Goal: Task Accomplishment & Management: Manage account settings

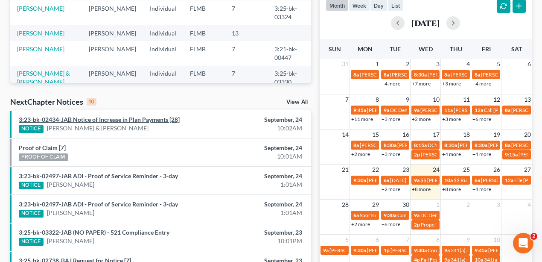
click at [134, 120] on link "3:23-bk-02434-JAB Notice of Increase in Plan Payments [28]" at bounding box center [99, 119] width 161 height 7
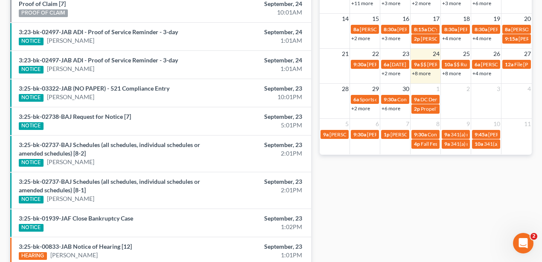
scroll to position [391, 0]
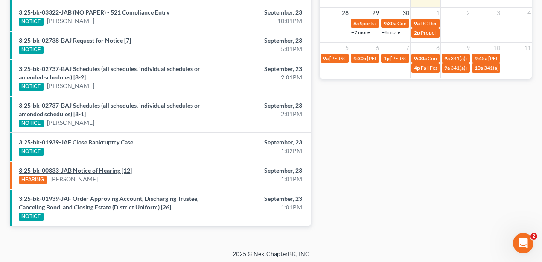
click at [70, 167] on link "3:25-bk-00833-JAB Notice of Hearing [12]" at bounding box center [75, 170] width 113 height 7
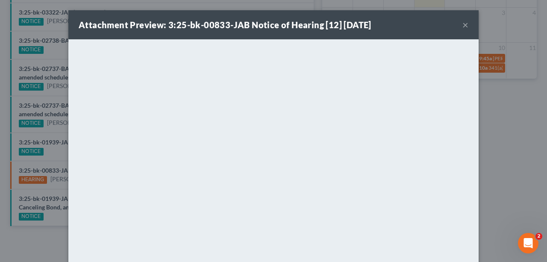
click at [462, 25] on button "×" at bounding box center [465, 25] width 6 height 10
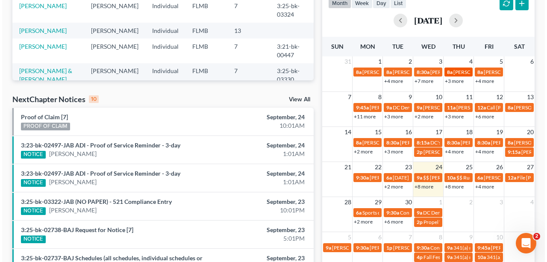
scroll to position [191, 0]
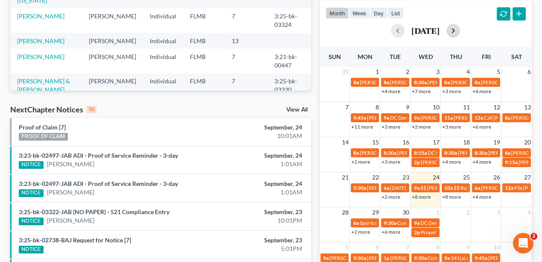
click at [460, 26] on button "button" at bounding box center [454, 31] width 14 height 14
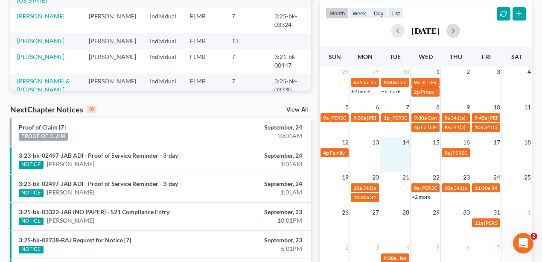
click at [401, 154] on td at bounding box center [395, 152] width 30 height 10
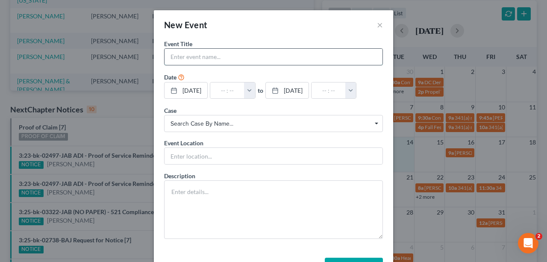
click at [232, 52] on input "text" at bounding box center [273, 57] width 218 height 16
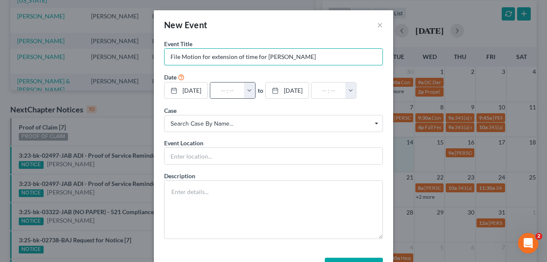
type input "File Motion for extension of time for [PERSON_NAME]"
click at [255, 92] on button "button" at bounding box center [249, 90] width 11 height 16
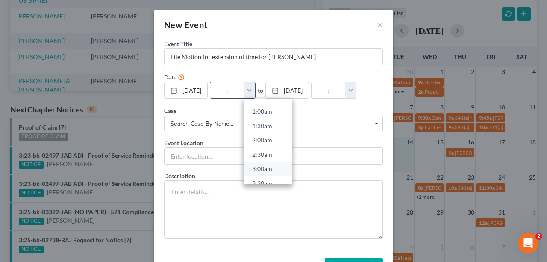
scroll to position [0, 0]
click at [270, 107] on link "12:00am" at bounding box center [268, 109] width 48 height 15
type input "12:00am"
type input "01:00am"
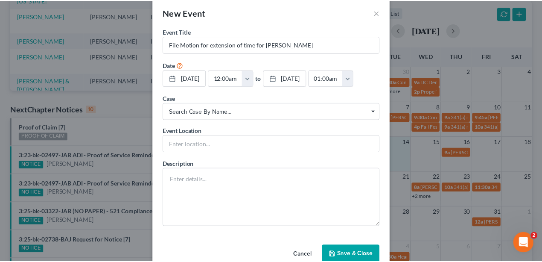
scroll to position [29, 0]
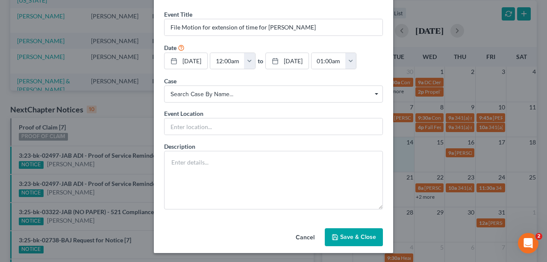
click at [348, 234] on button "Save & Close" at bounding box center [354, 237] width 58 height 18
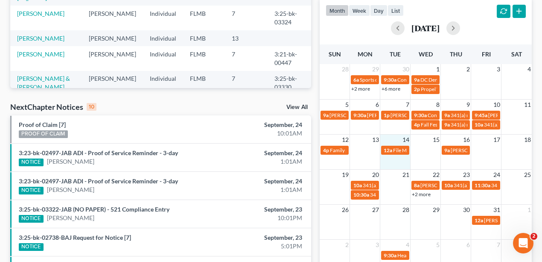
scroll to position [142, 0]
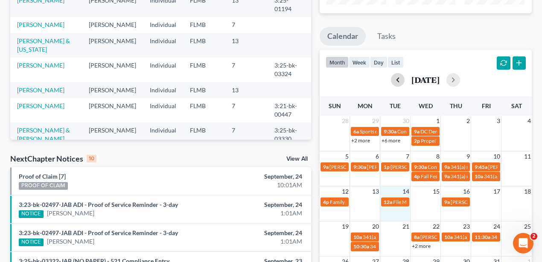
click at [391, 81] on button "button" at bounding box center [398, 80] width 14 height 14
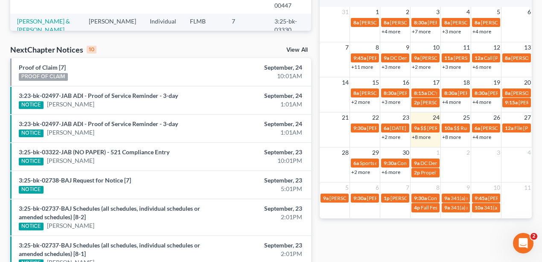
scroll to position [256, 0]
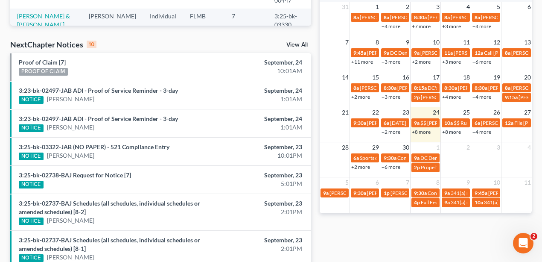
click at [427, 131] on link "+8 more" at bounding box center [421, 132] width 19 height 6
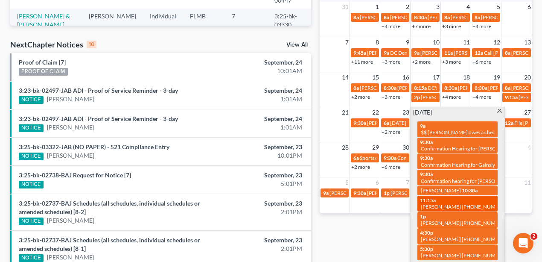
click at [453, 202] on div "11:15a [PERSON_NAME] [PHONE_NUMBER]" at bounding box center [457, 203] width 75 height 13
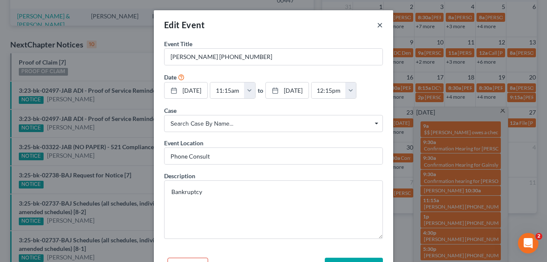
click at [378, 26] on button "×" at bounding box center [380, 25] width 6 height 10
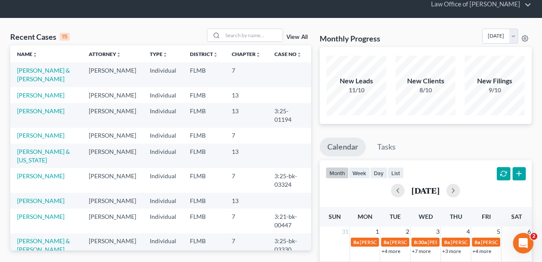
scroll to position [0, 0]
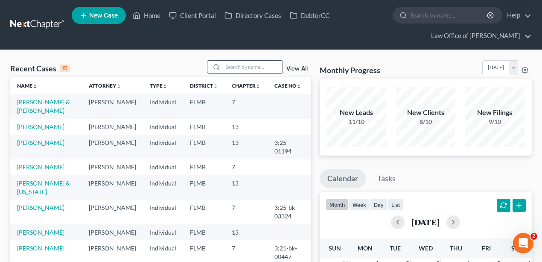
click at [243, 68] on input "search" at bounding box center [253, 67] width 60 height 12
type input "[PERSON_NAME]"
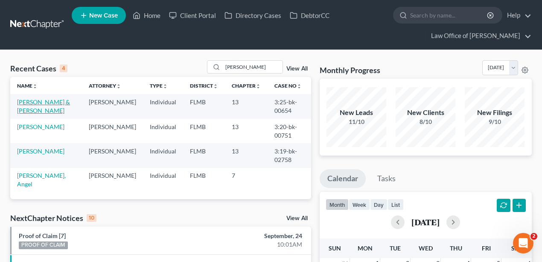
click at [37, 101] on link "[PERSON_NAME] & [PERSON_NAME]" at bounding box center [43, 106] width 53 height 16
select select "2"
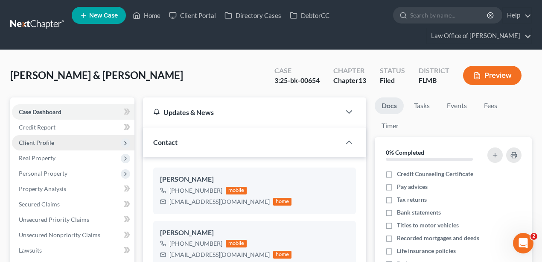
click at [47, 141] on span "Client Profile" at bounding box center [36, 142] width 35 height 7
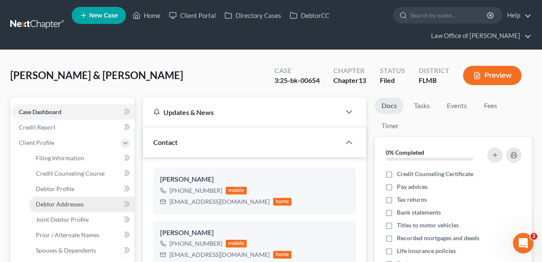
click at [59, 205] on span "Debtor Addresses" at bounding box center [60, 203] width 48 height 7
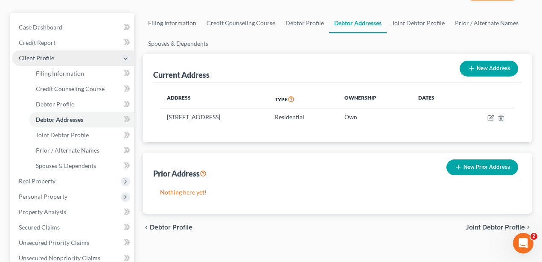
scroll to position [85, 0]
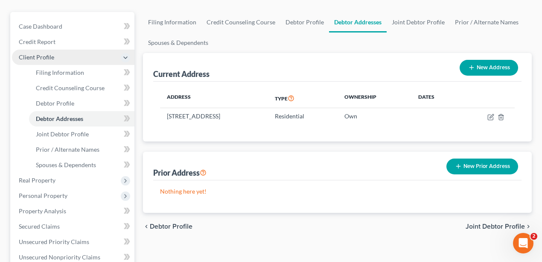
click at [59, 58] on span "Client Profile" at bounding box center [73, 57] width 123 height 15
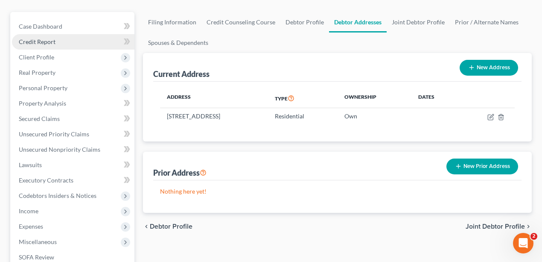
click at [52, 41] on span "Credit Report" at bounding box center [37, 41] width 37 height 7
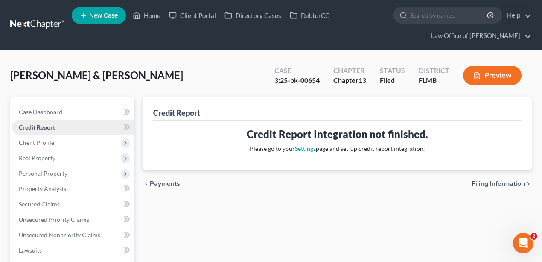
click at [82, 122] on link "Credit Report" at bounding box center [73, 127] width 123 height 15
click at [70, 145] on span "Client Profile" at bounding box center [73, 142] width 123 height 15
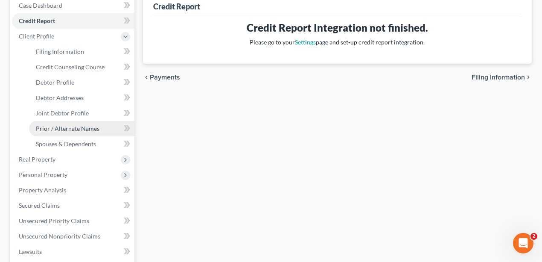
scroll to position [114, 0]
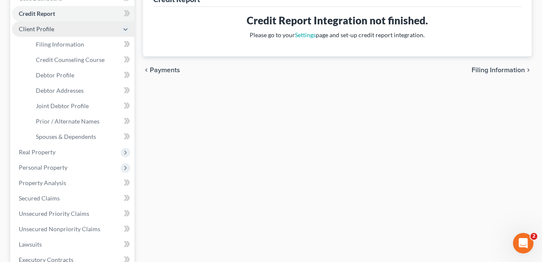
click at [82, 29] on span "Client Profile" at bounding box center [73, 28] width 123 height 15
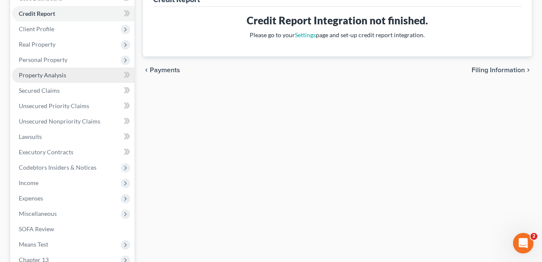
click at [71, 74] on link "Property Analysis" at bounding box center [73, 74] width 123 height 15
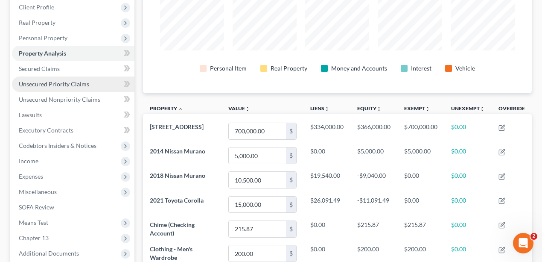
scroll to position [114, 0]
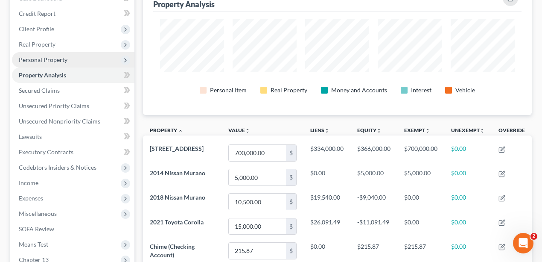
click at [38, 58] on span "Personal Property" at bounding box center [43, 59] width 49 height 7
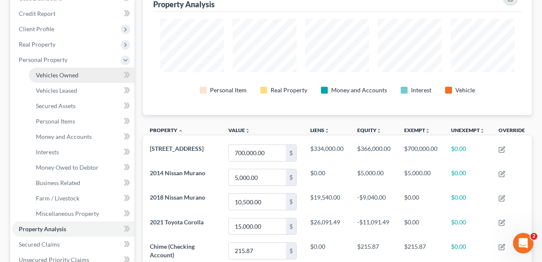
click at [88, 76] on link "Vehicles Owned" at bounding box center [81, 74] width 105 height 15
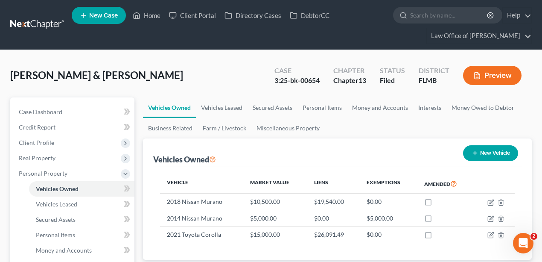
click at [169, 61] on div "[PERSON_NAME] & [PERSON_NAME] Upgraded Case 3:25-bk-00654 Chapter Chapter 13 St…" at bounding box center [271, 78] width 522 height 37
click at [34, 21] on link at bounding box center [37, 24] width 55 height 15
